Goal: Find specific fact

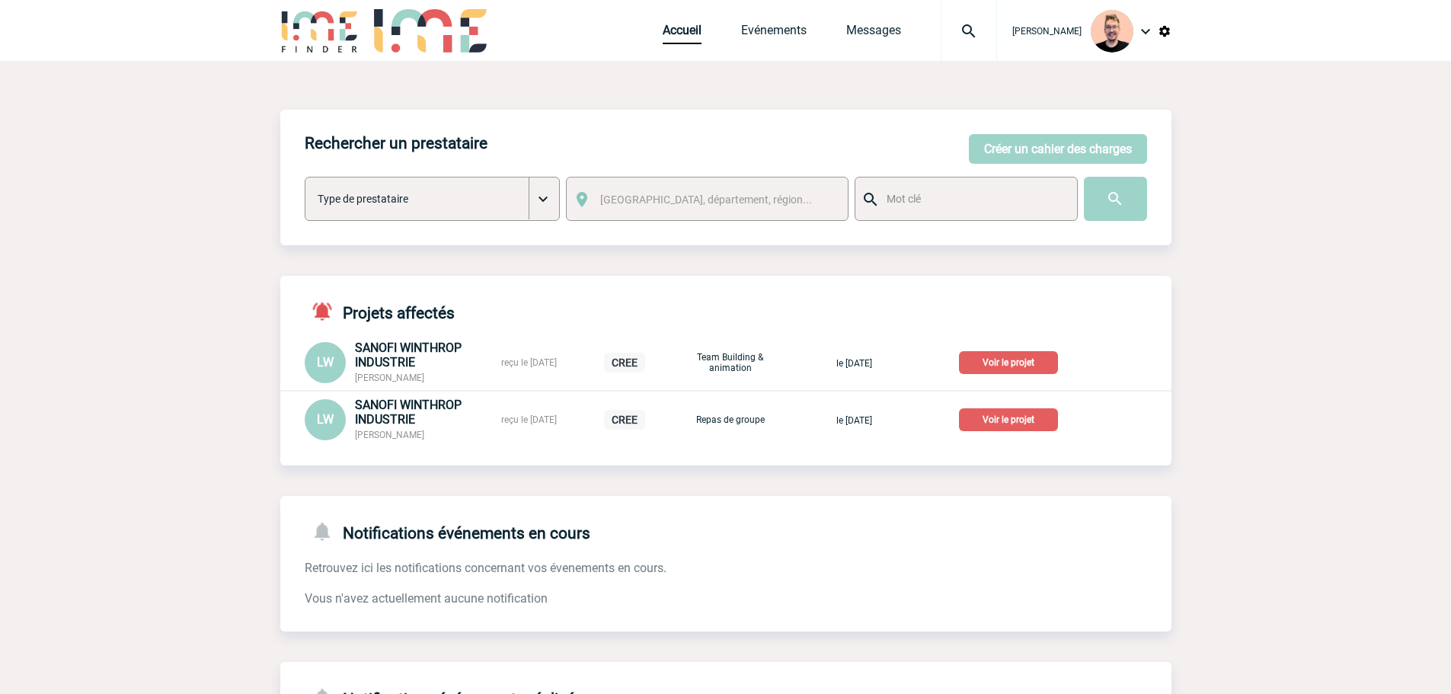
click at [941, 33] on img at bounding box center [968, 31] width 55 height 18
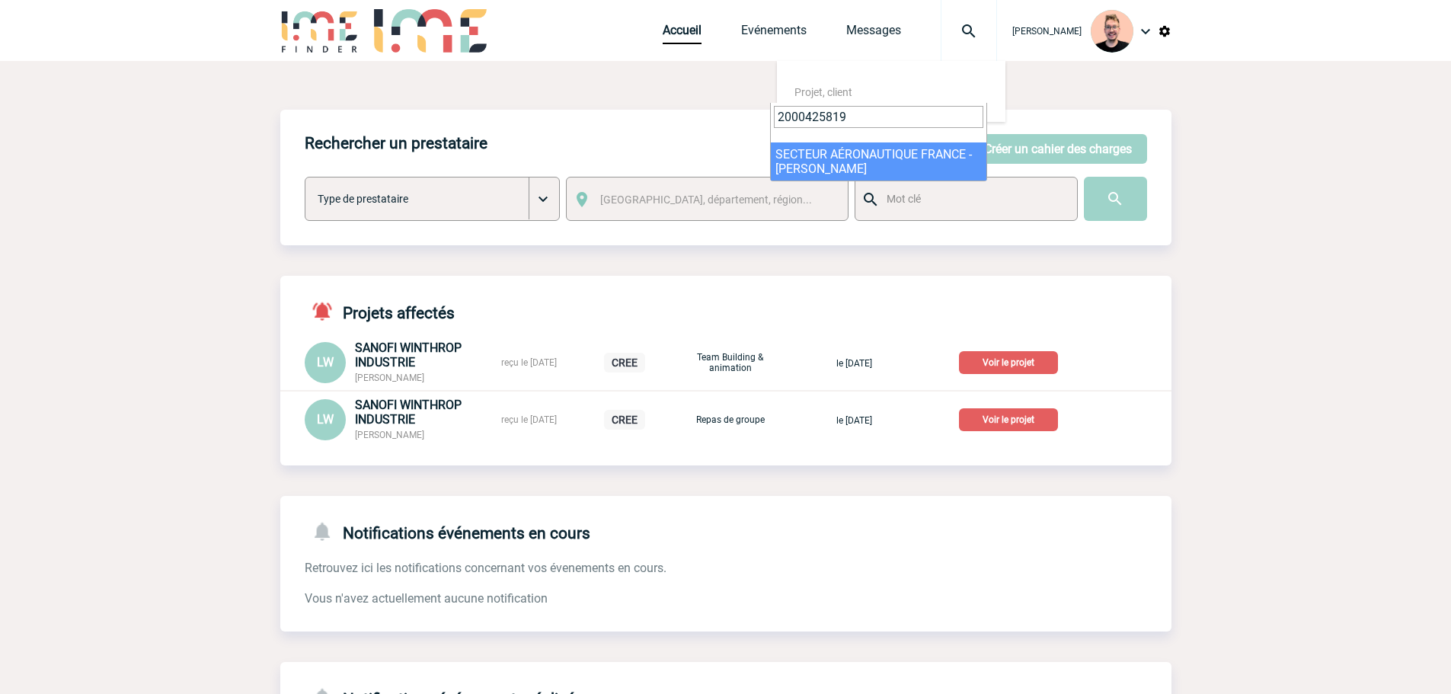
type input "2000425819"
select select "25320"
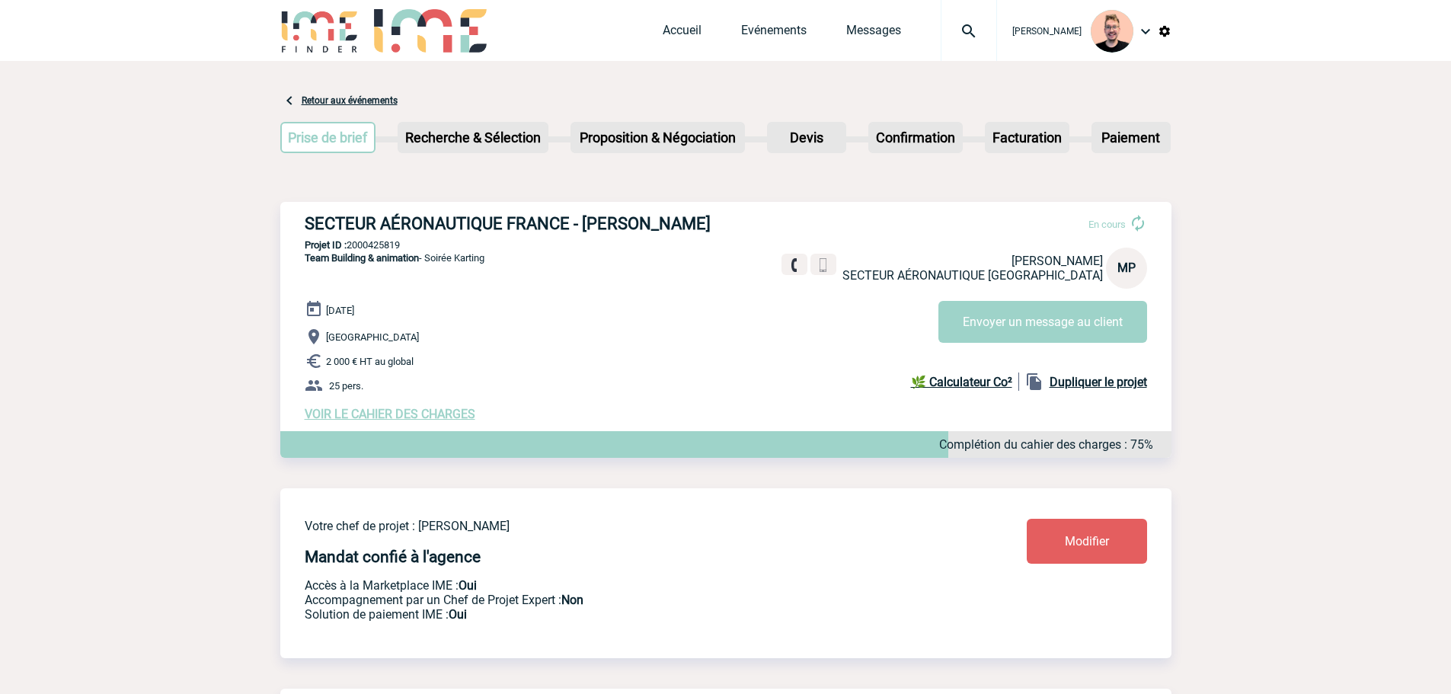
click at [664, 226] on h3 "SECTEUR AÉRONAUTIQUE FRANCE - Marie PARISOT" at bounding box center [533, 223] width 457 height 19
copy h3 "PARISOT"
drag, startPoint x: 583, startPoint y: 227, endPoint x: 691, endPoint y: 224, distance: 108.2
click at [691, 224] on h3 "SECTEUR AÉRONAUTIQUE FRANCE - Marie PARISOT" at bounding box center [533, 223] width 457 height 19
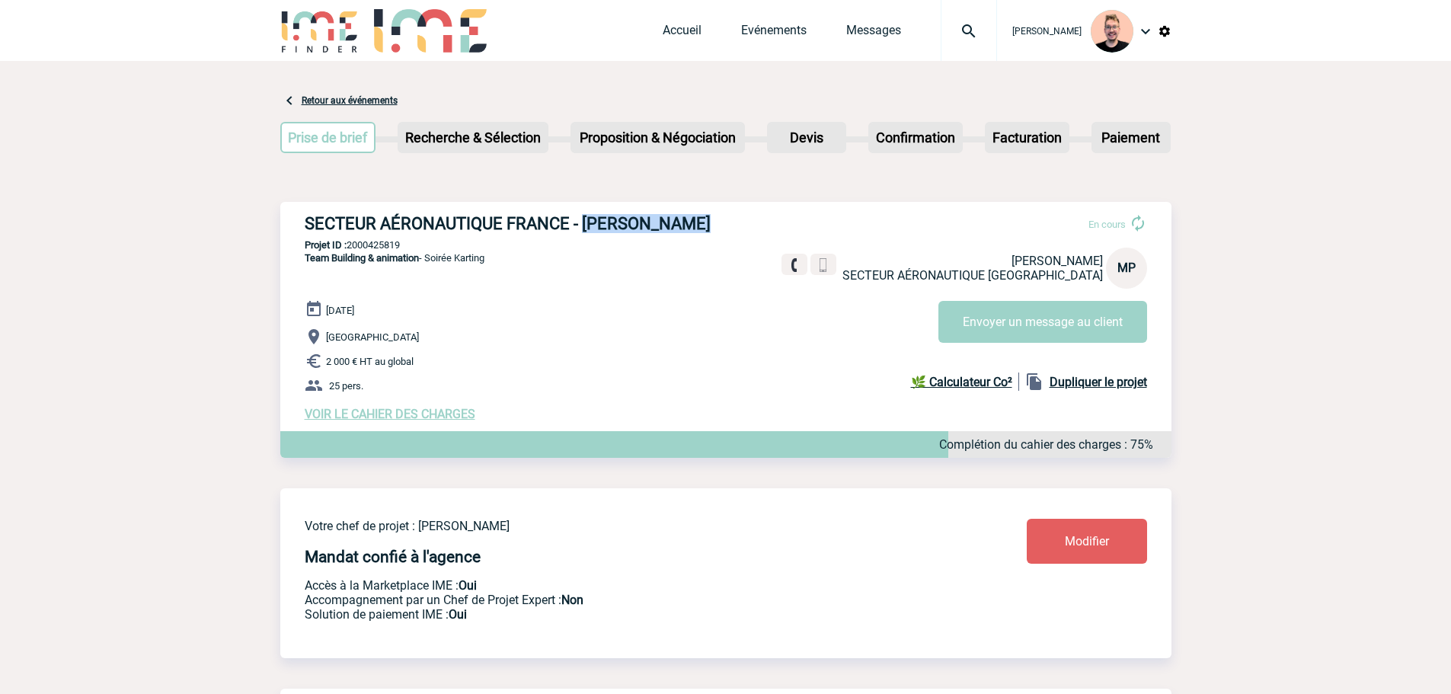
copy h3 "Marie PARISOT"
